Goal: Task Accomplishment & Management: Use online tool/utility

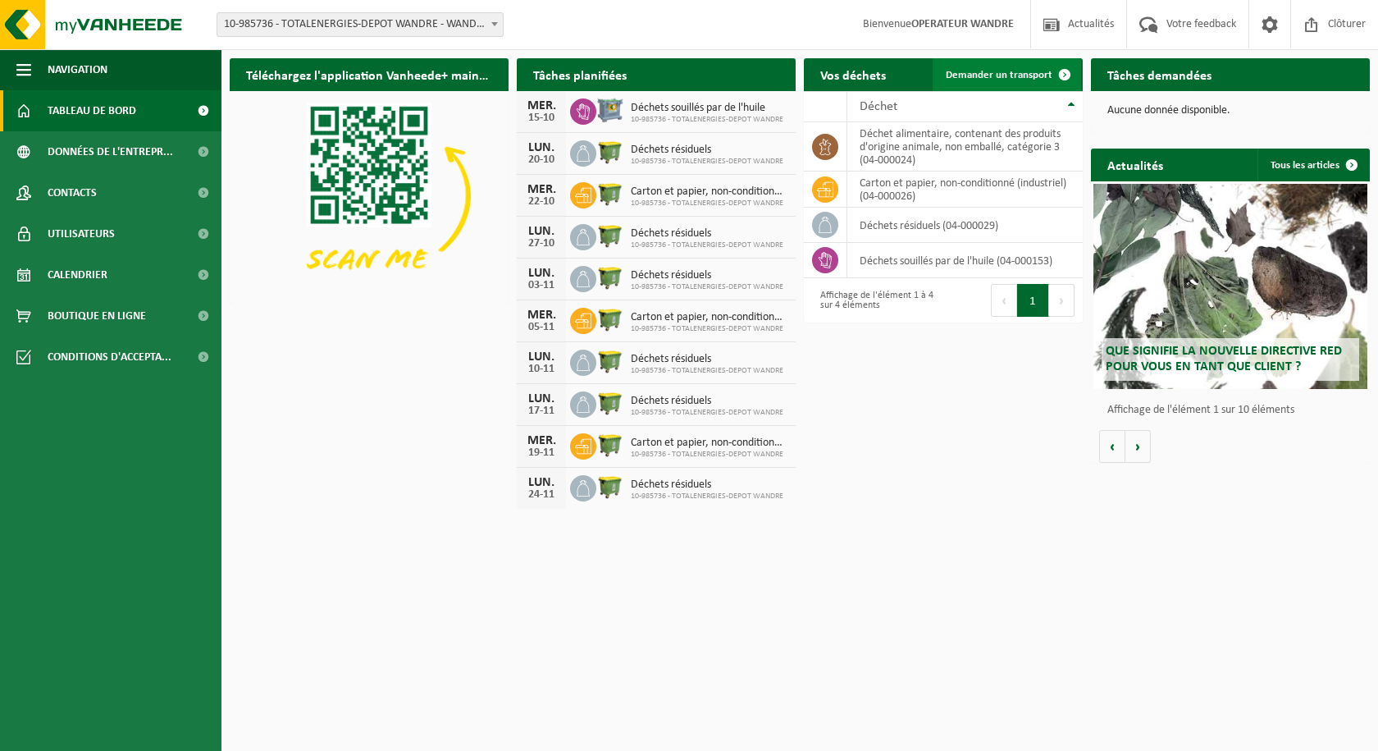
click at [1026, 76] on span "Demander un transport" at bounding box center [999, 75] width 107 height 11
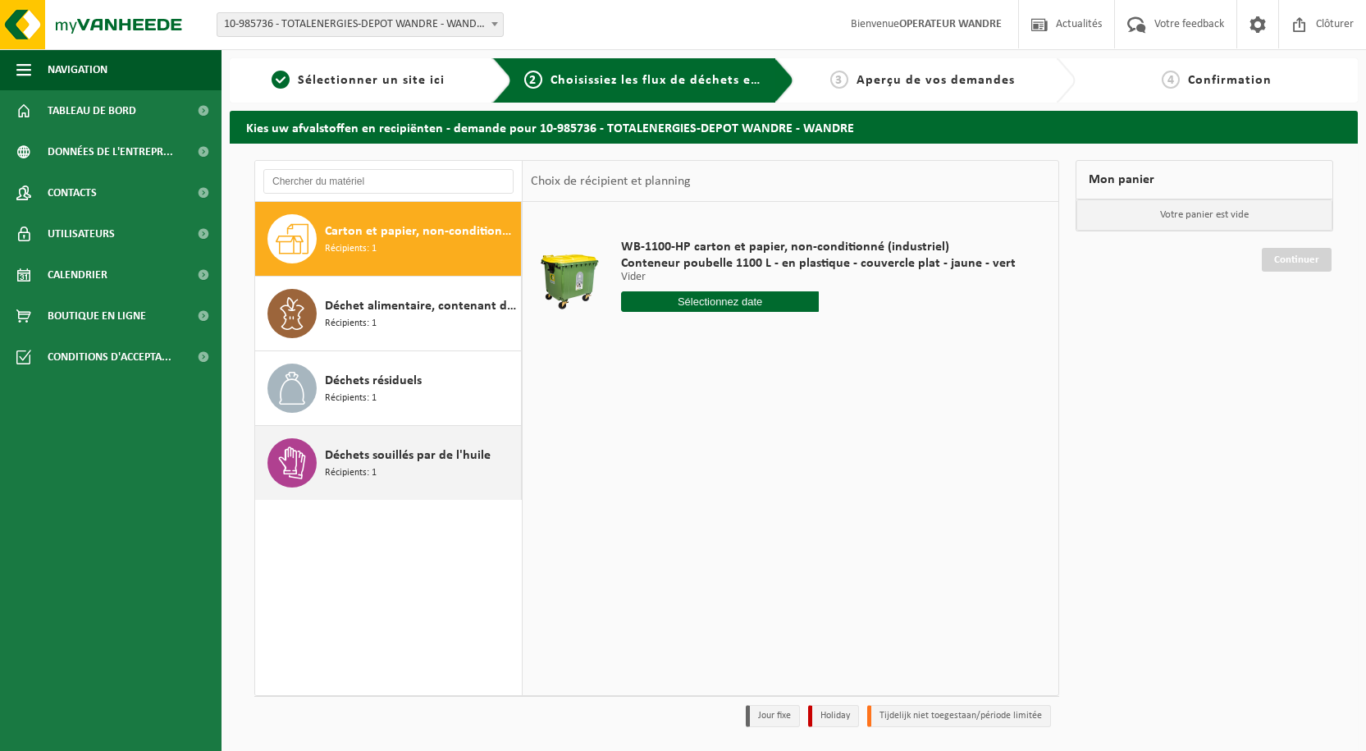
click at [414, 470] on div "Déchets souillés par de l'huile Récipients: 1" at bounding box center [421, 462] width 192 height 49
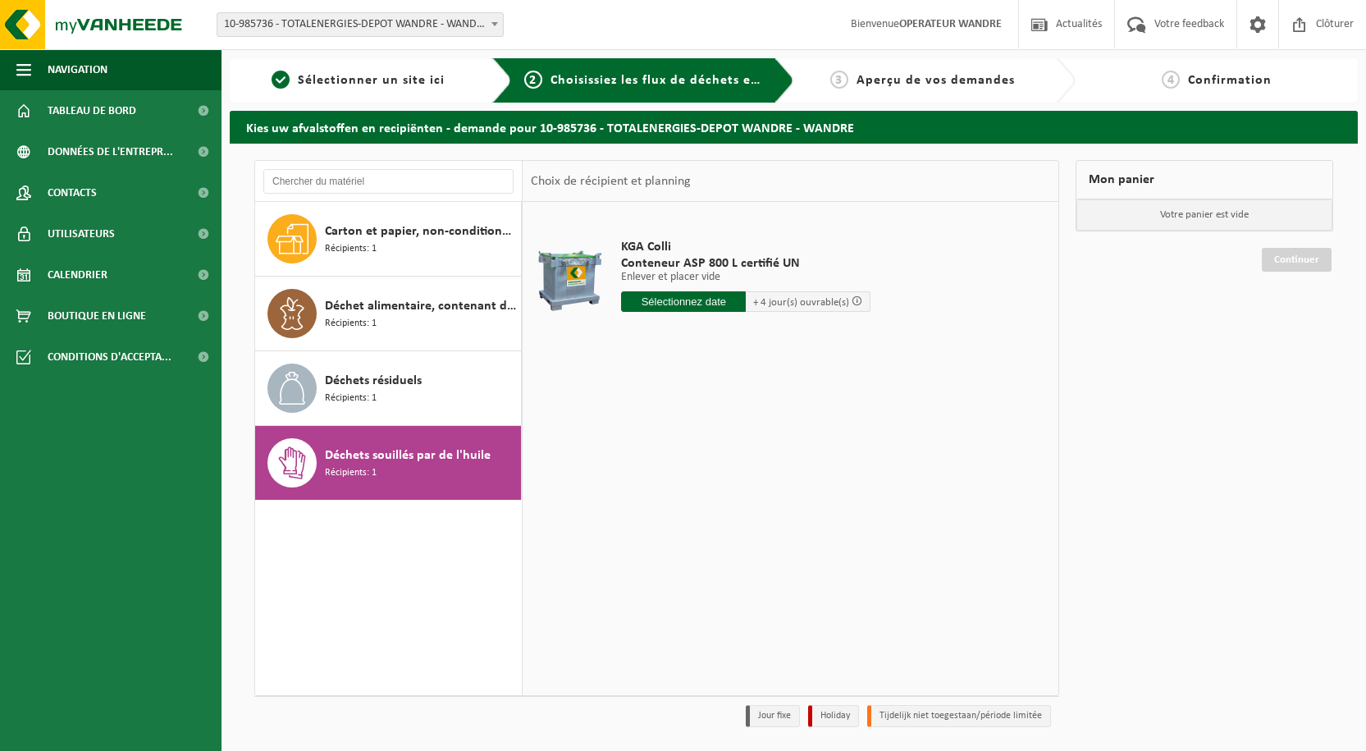
click at [663, 297] on input "text" at bounding box center [683, 301] width 125 height 21
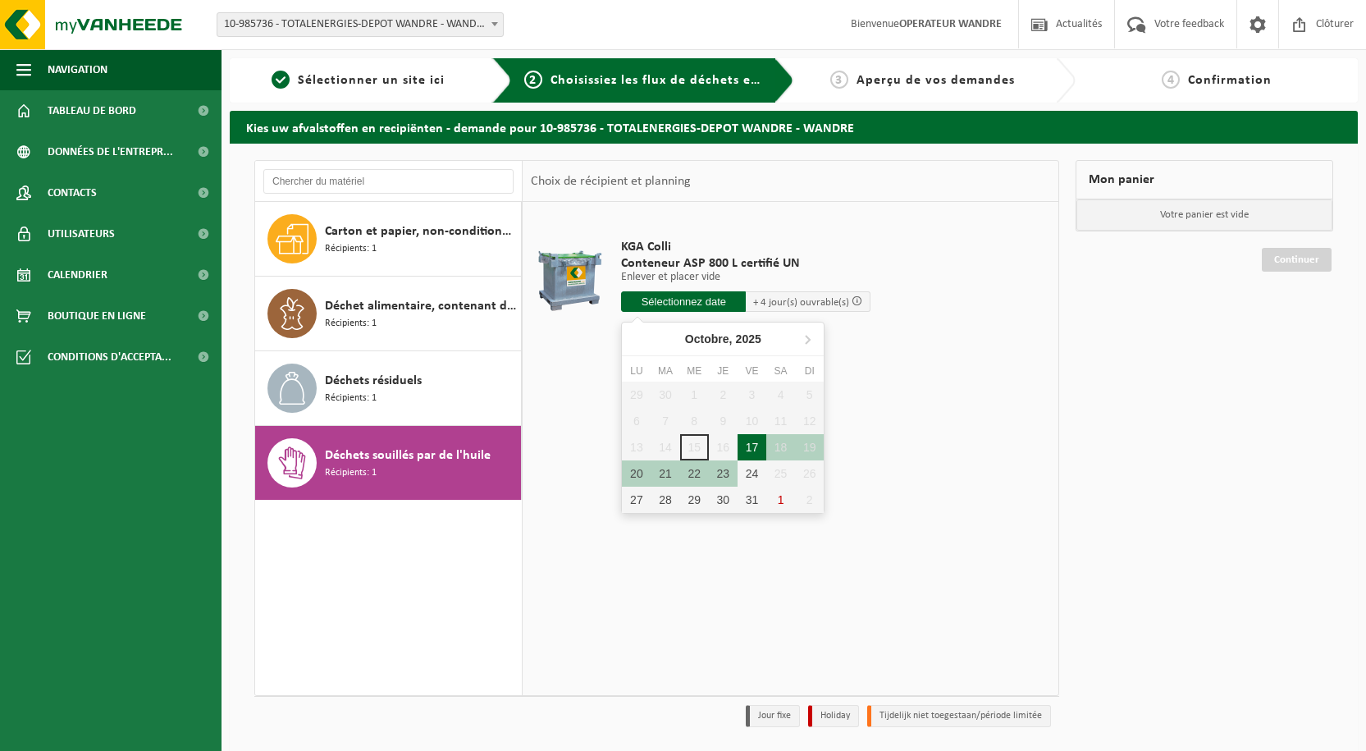
click at [752, 449] on div "17" at bounding box center [752, 447] width 29 height 26
type input "à partir de 2025-10-17"
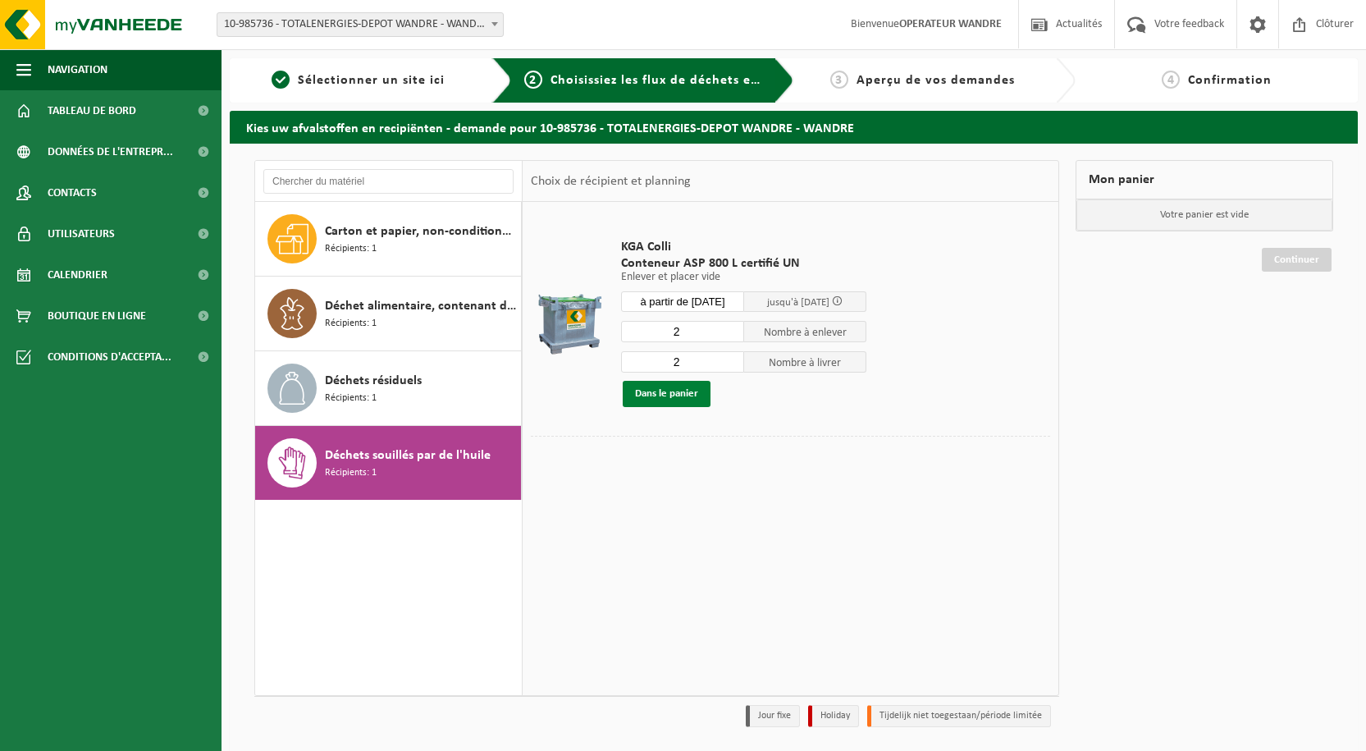
click at [674, 393] on button "Dans le panier" at bounding box center [667, 394] width 88 height 26
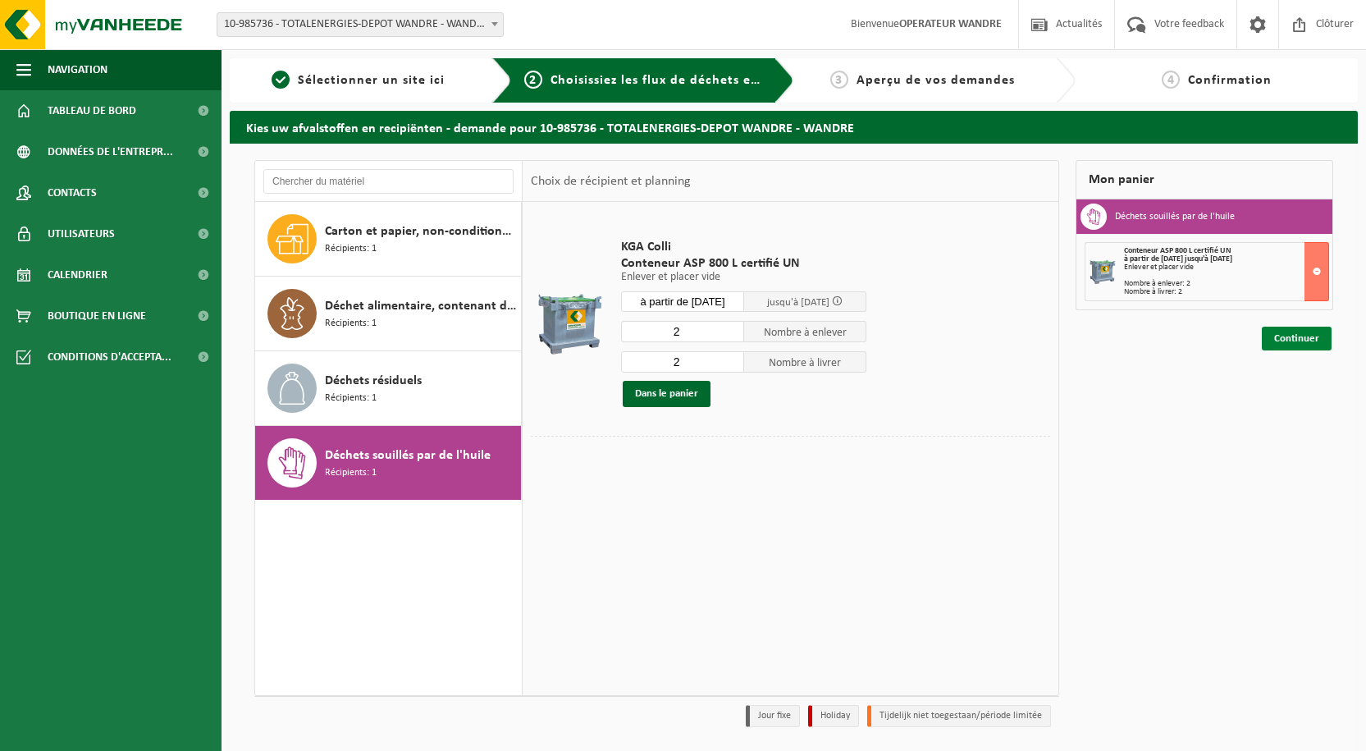
click at [1289, 342] on link "Continuer" at bounding box center [1297, 339] width 70 height 24
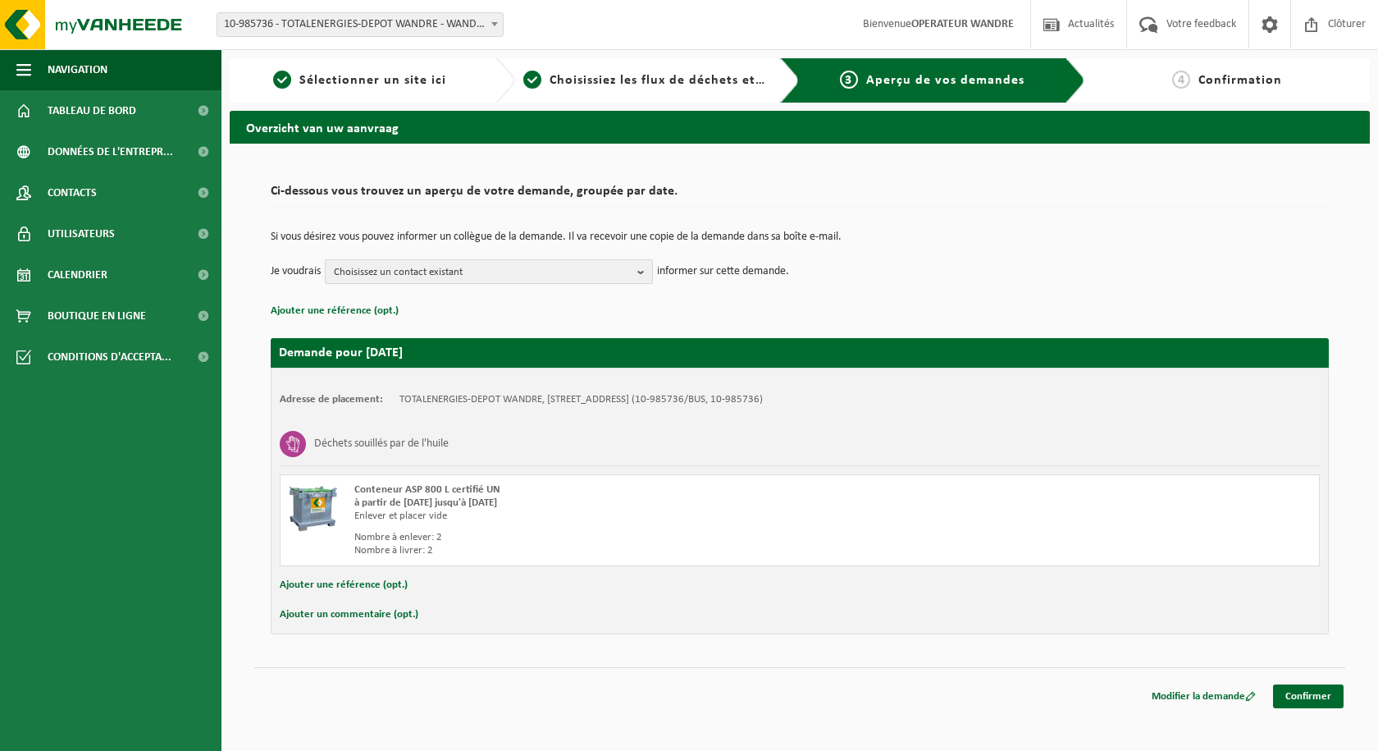
click at [640, 276] on b "button" at bounding box center [645, 271] width 15 height 23
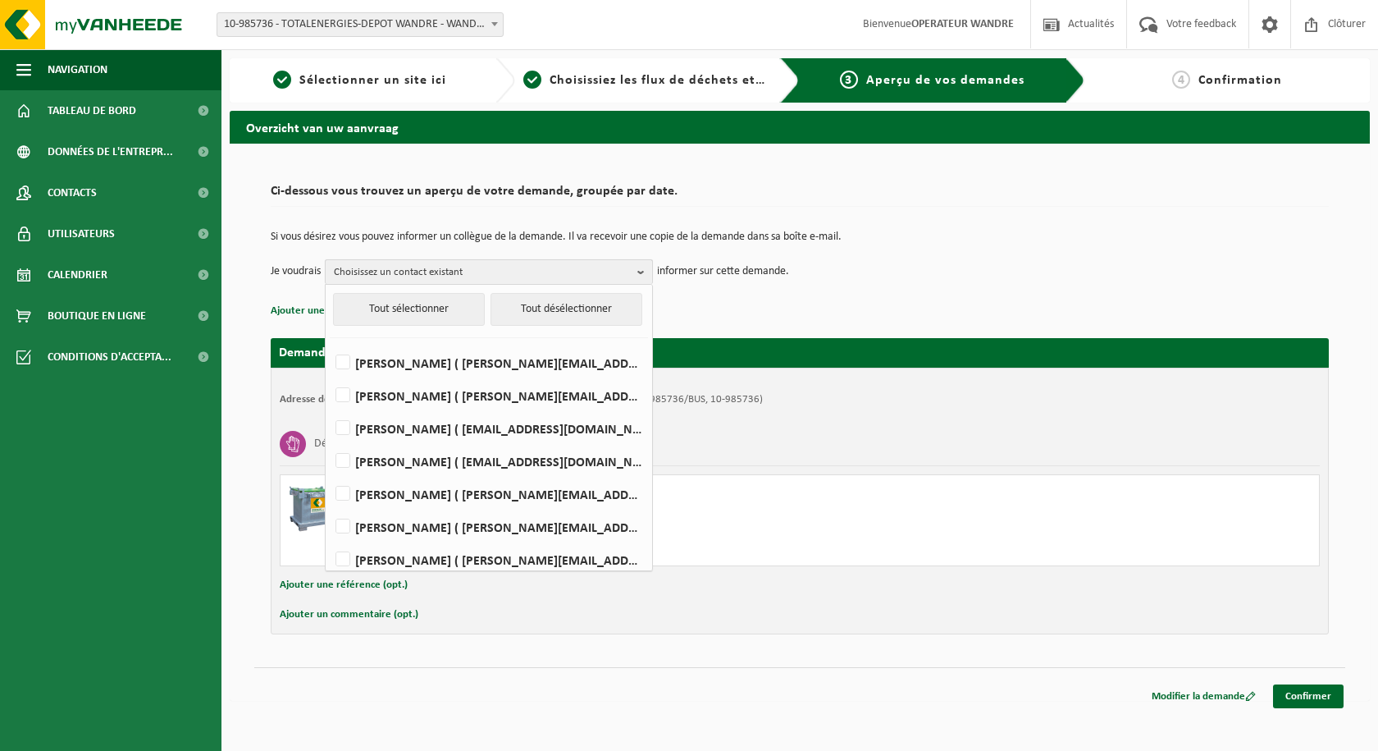
click at [640, 276] on b "button" at bounding box center [645, 272] width 15 height 24
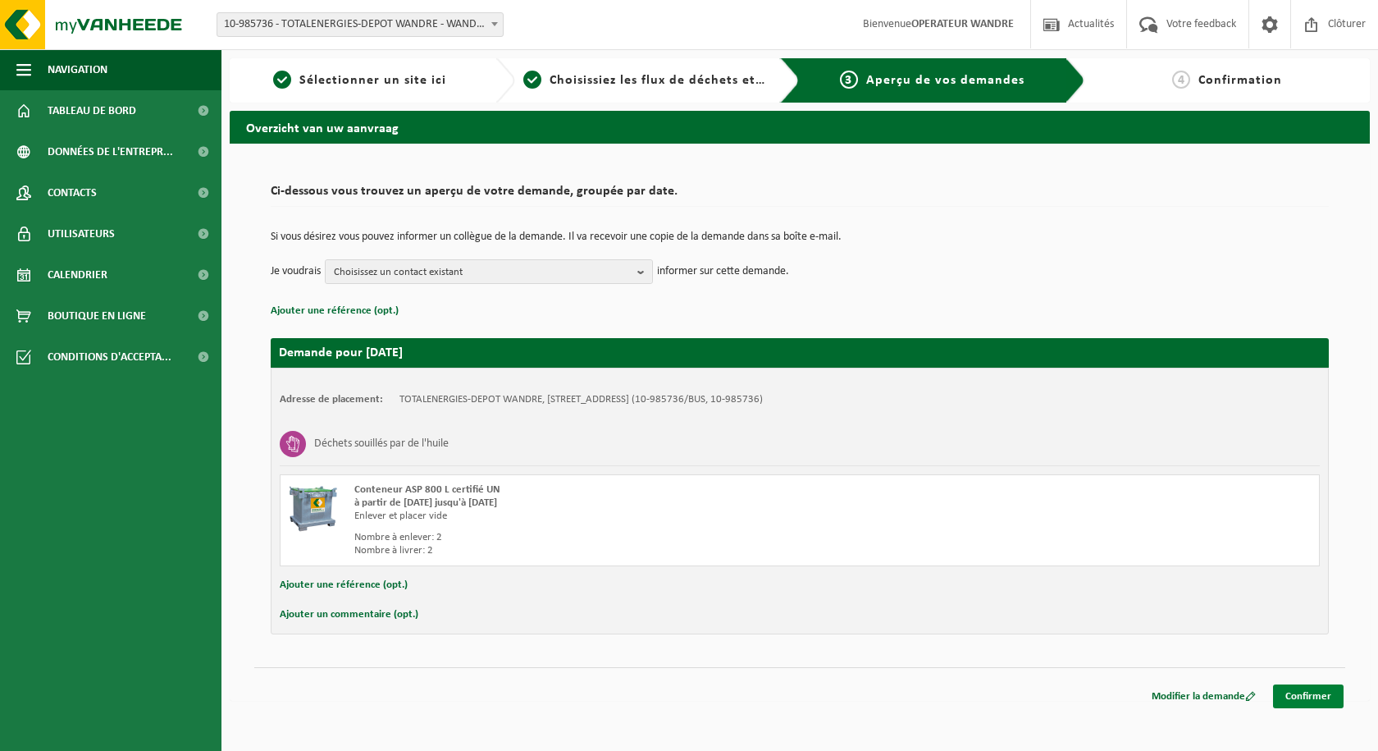
click at [1308, 692] on link "Confirmer" at bounding box center [1308, 696] width 71 height 24
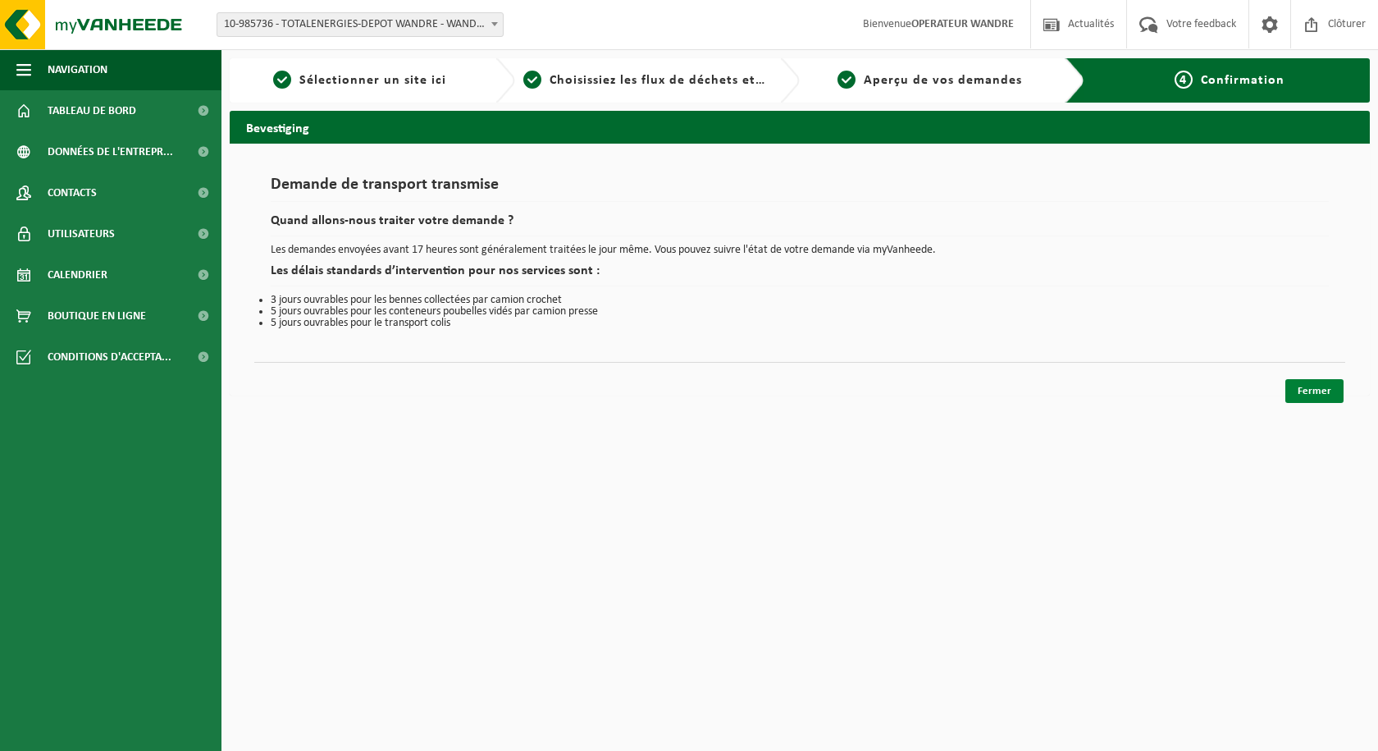
click at [1314, 383] on link "Fermer" at bounding box center [1315, 391] width 58 height 24
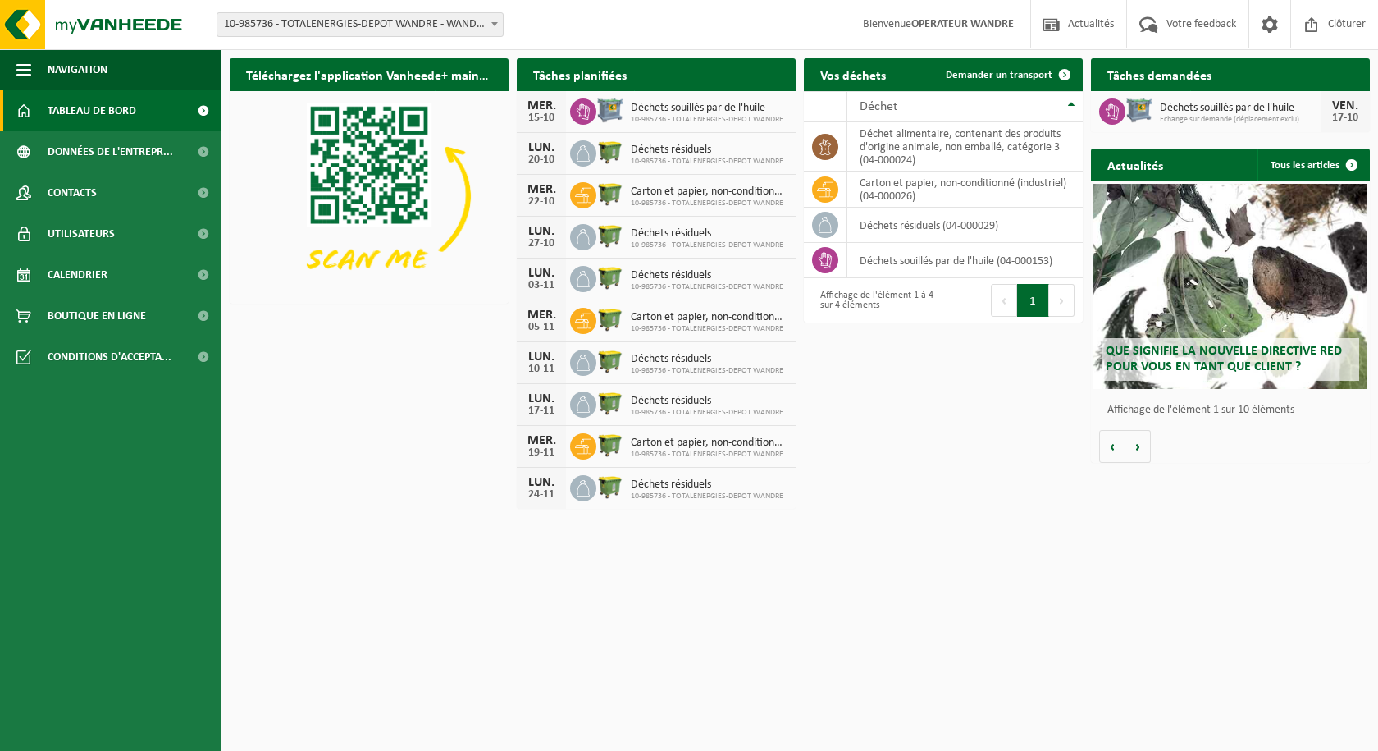
click at [690, 110] on span "Déchets souillés par de l'huile" at bounding box center [707, 108] width 153 height 13
drag, startPoint x: 1203, startPoint y: 74, endPoint x: 1233, endPoint y: 104, distance: 42.9
click at [1203, 74] on h2 "Tâches demandées" at bounding box center [1159, 74] width 137 height 32
click at [1296, 158] on link "Tous les articles" at bounding box center [1313, 165] width 111 height 33
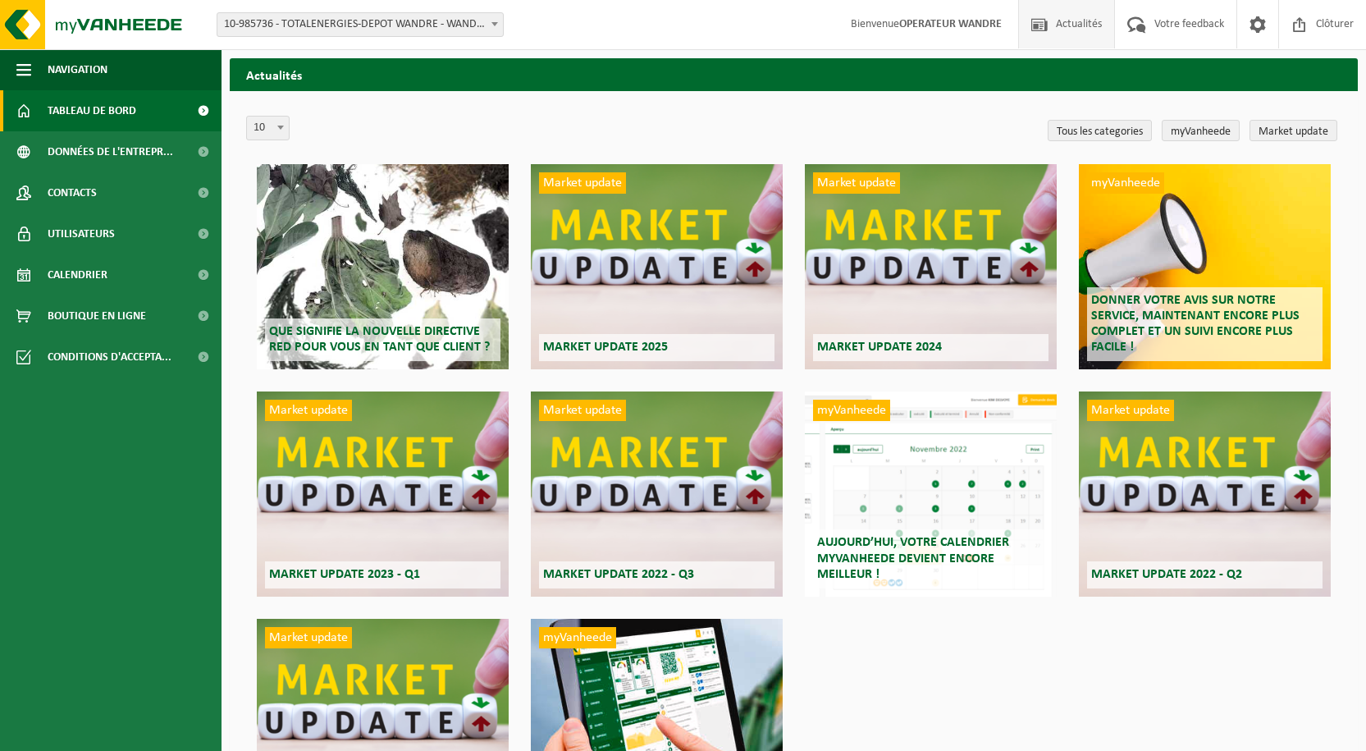
click at [91, 116] on span "Tableau de bord" at bounding box center [92, 110] width 89 height 41
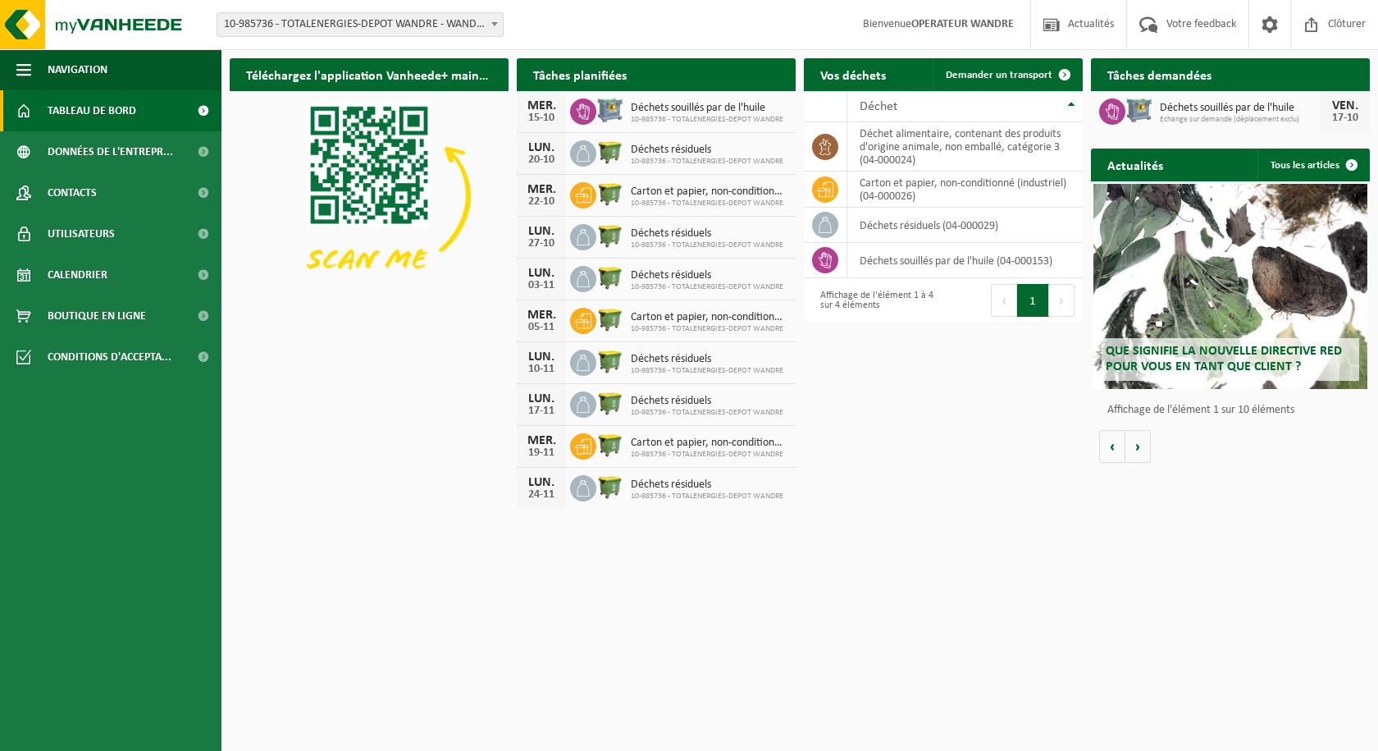
click at [1106, 111] on icon at bounding box center [1112, 111] width 16 height 16
click at [1141, 75] on h2 "Tâches demandées" at bounding box center [1159, 74] width 137 height 32
